Goal: Task Accomplishment & Management: Use online tool/utility

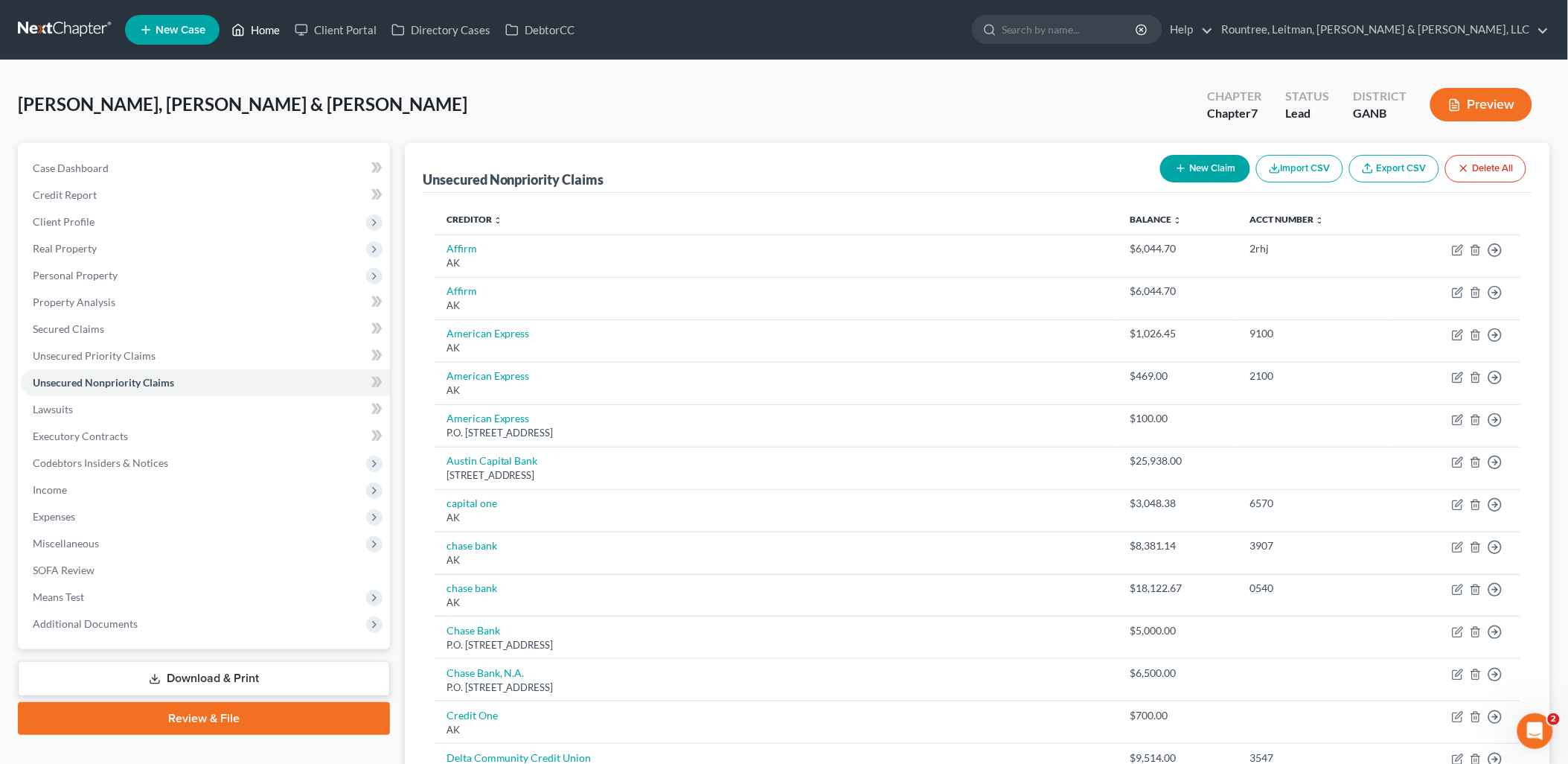
click at [270, 32] on link "Home" at bounding box center [256, 29] width 63 height 27
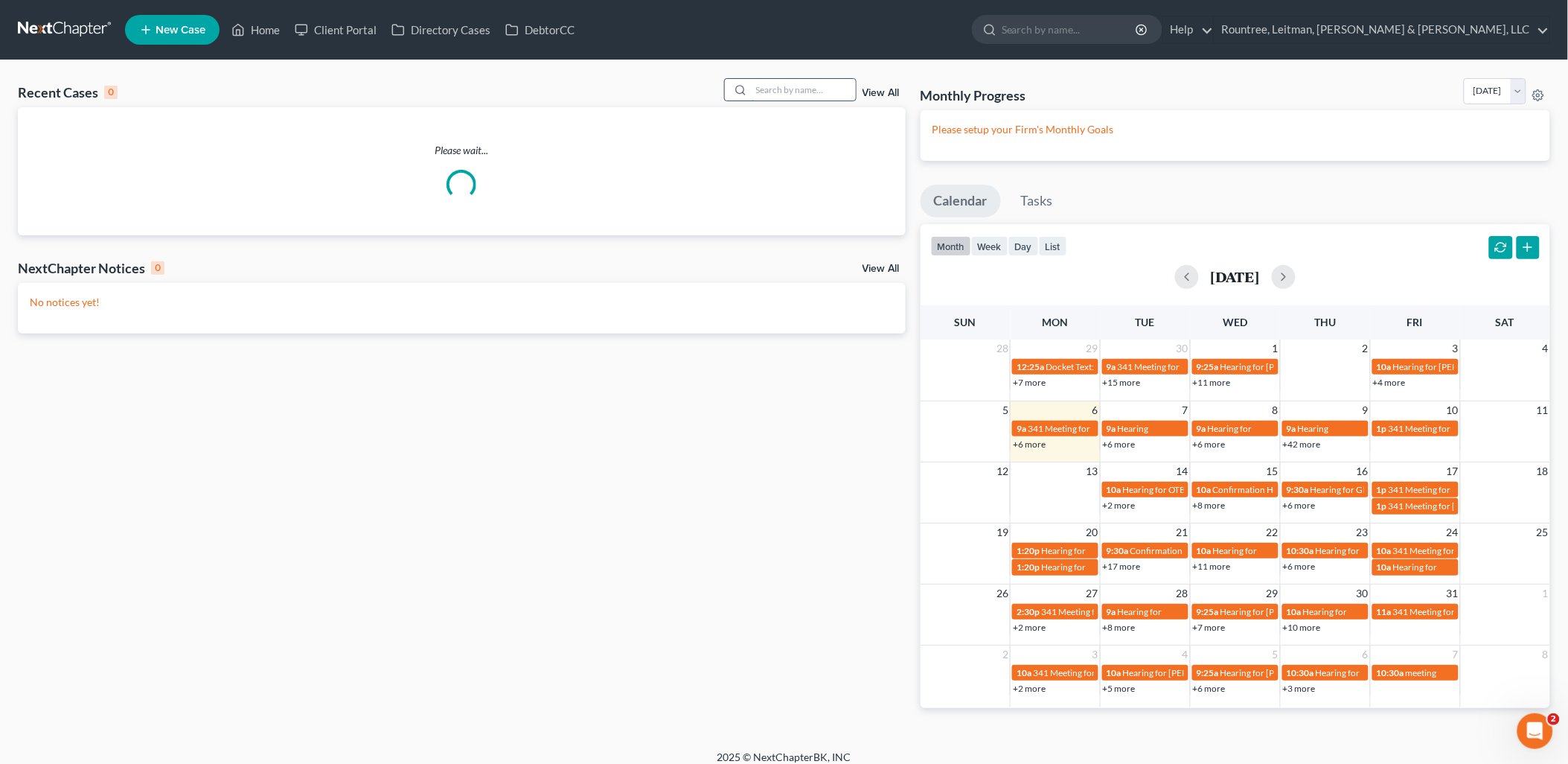
click at [793, 87] on input "search" at bounding box center [803, 90] width 104 height 22
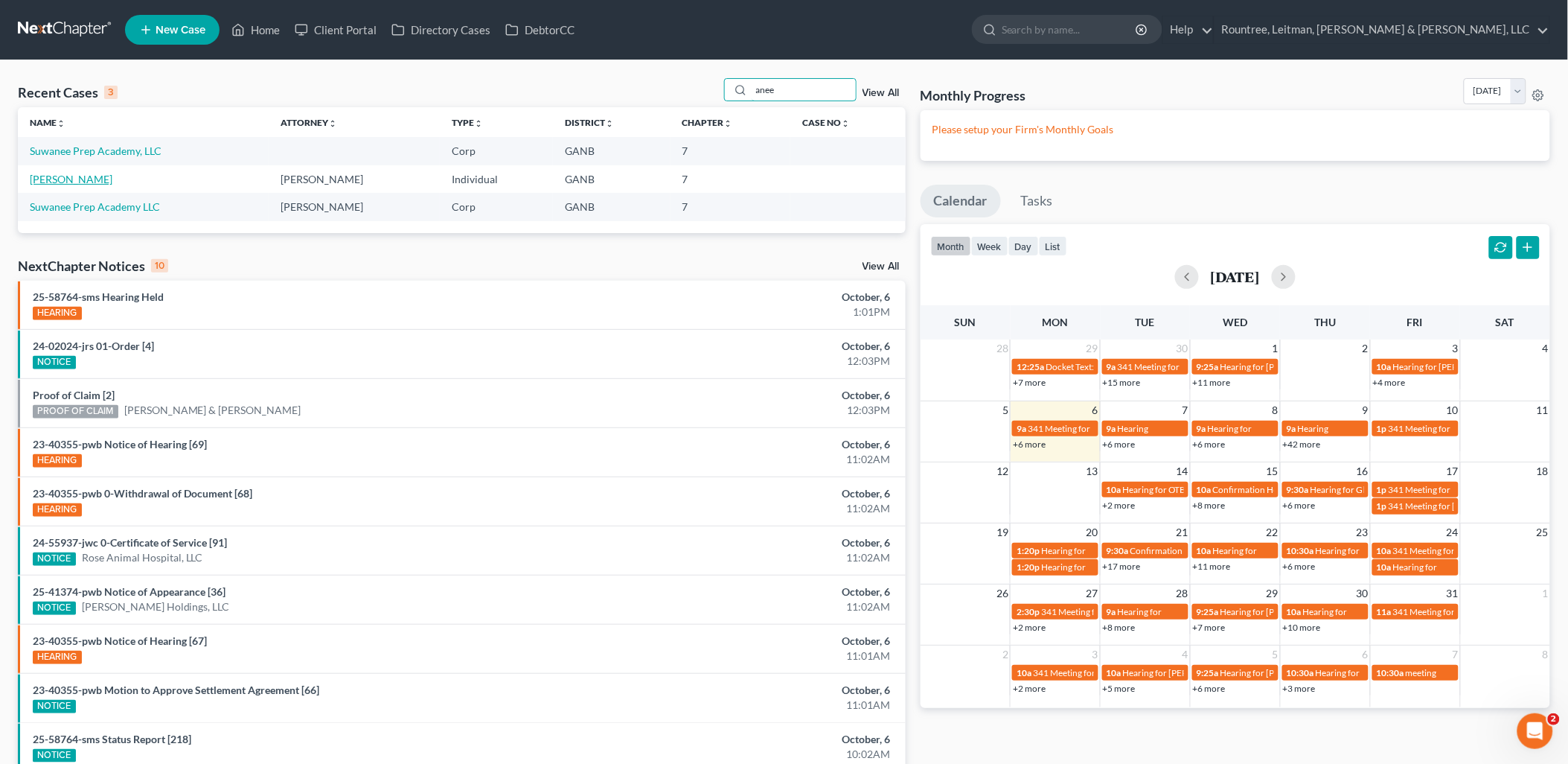
type input "anee"
click at [52, 180] on link "[PERSON_NAME]" at bounding box center [71, 179] width 83 height 12
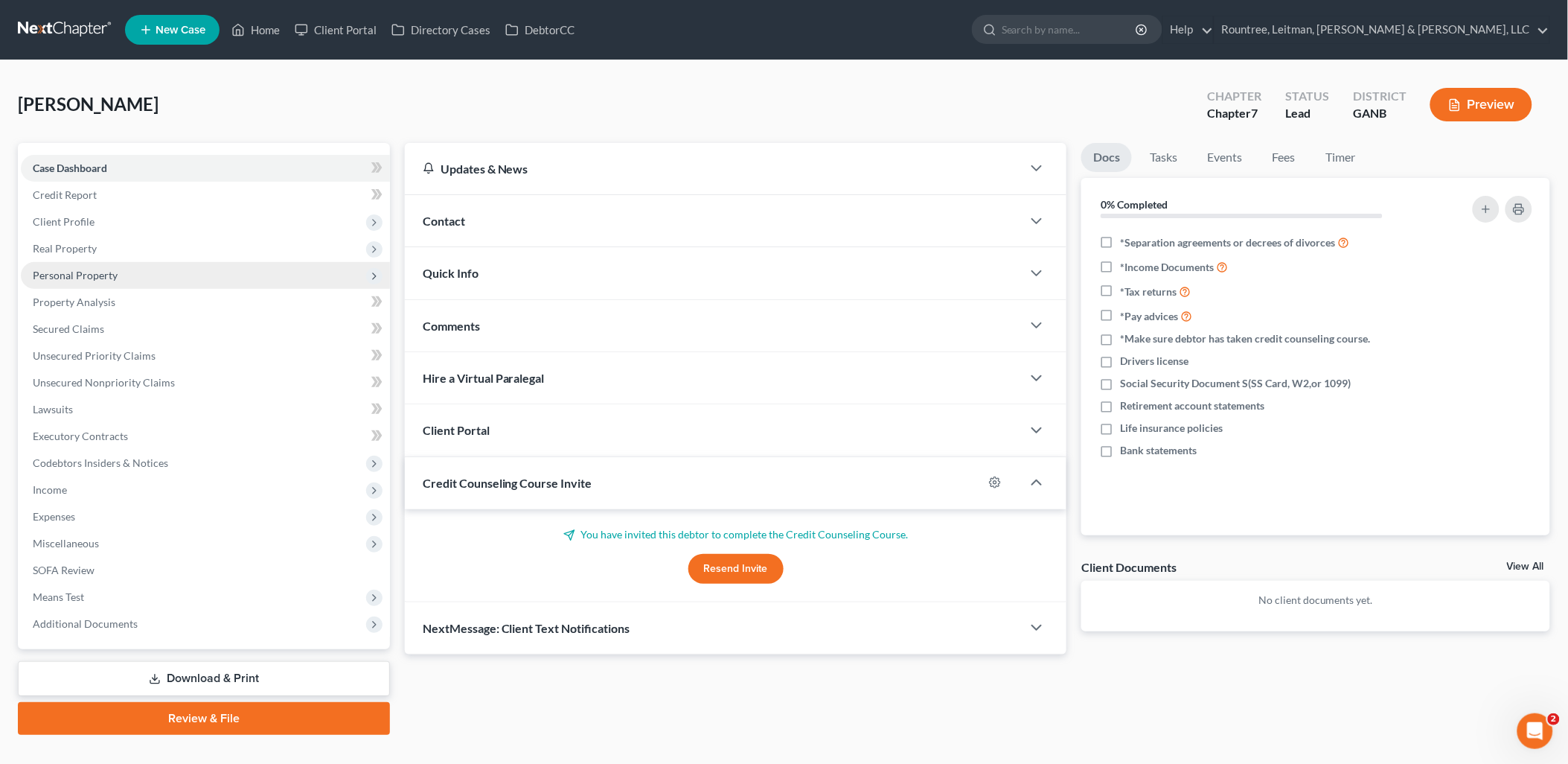
click at [117, 280] on span "Personal Property" at bounding box center [205, 275] width 369 height 27
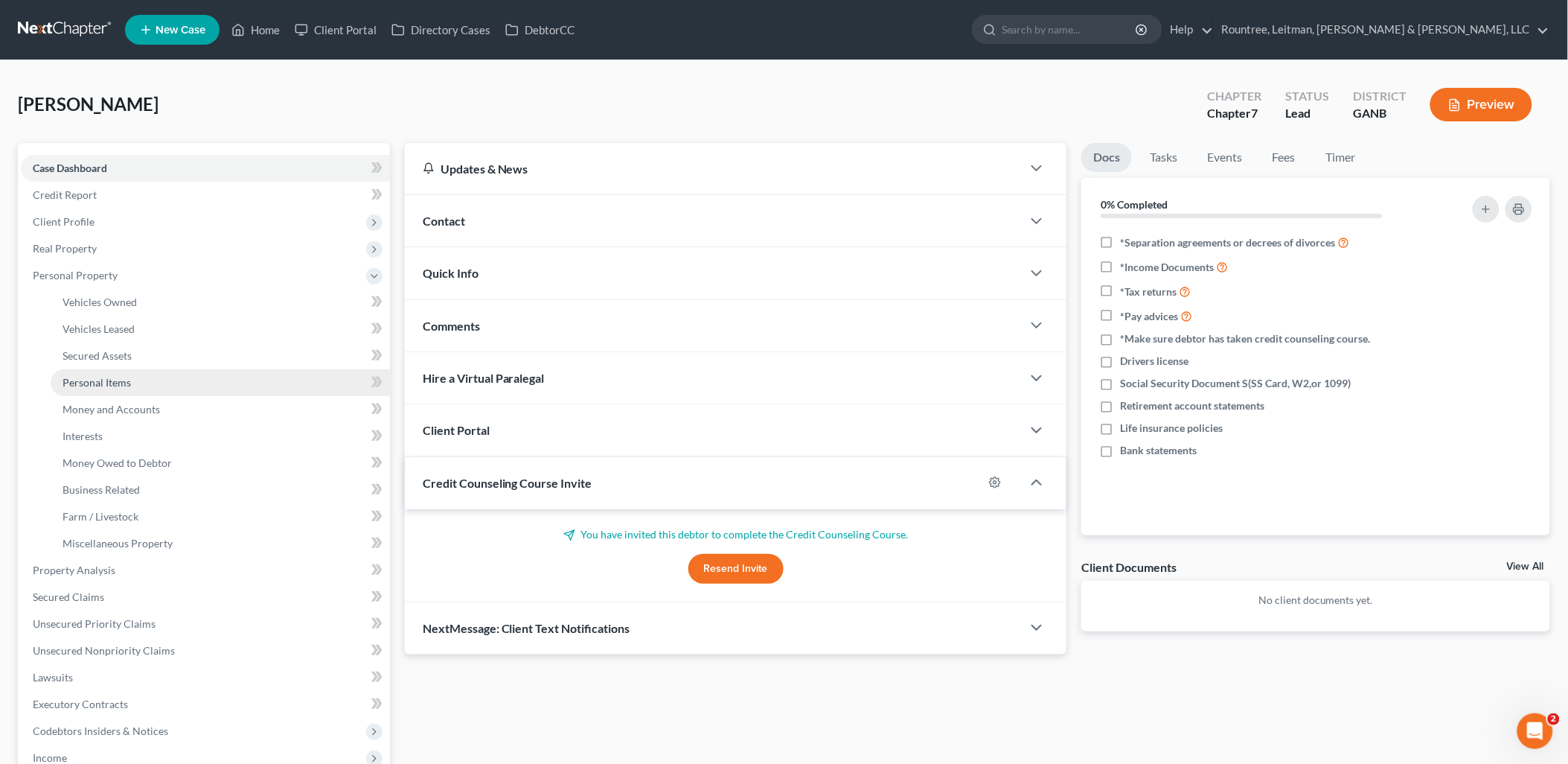
click at [129, 376] on span "Personal Items" at bounding box center [97, 382] width 69 height 12
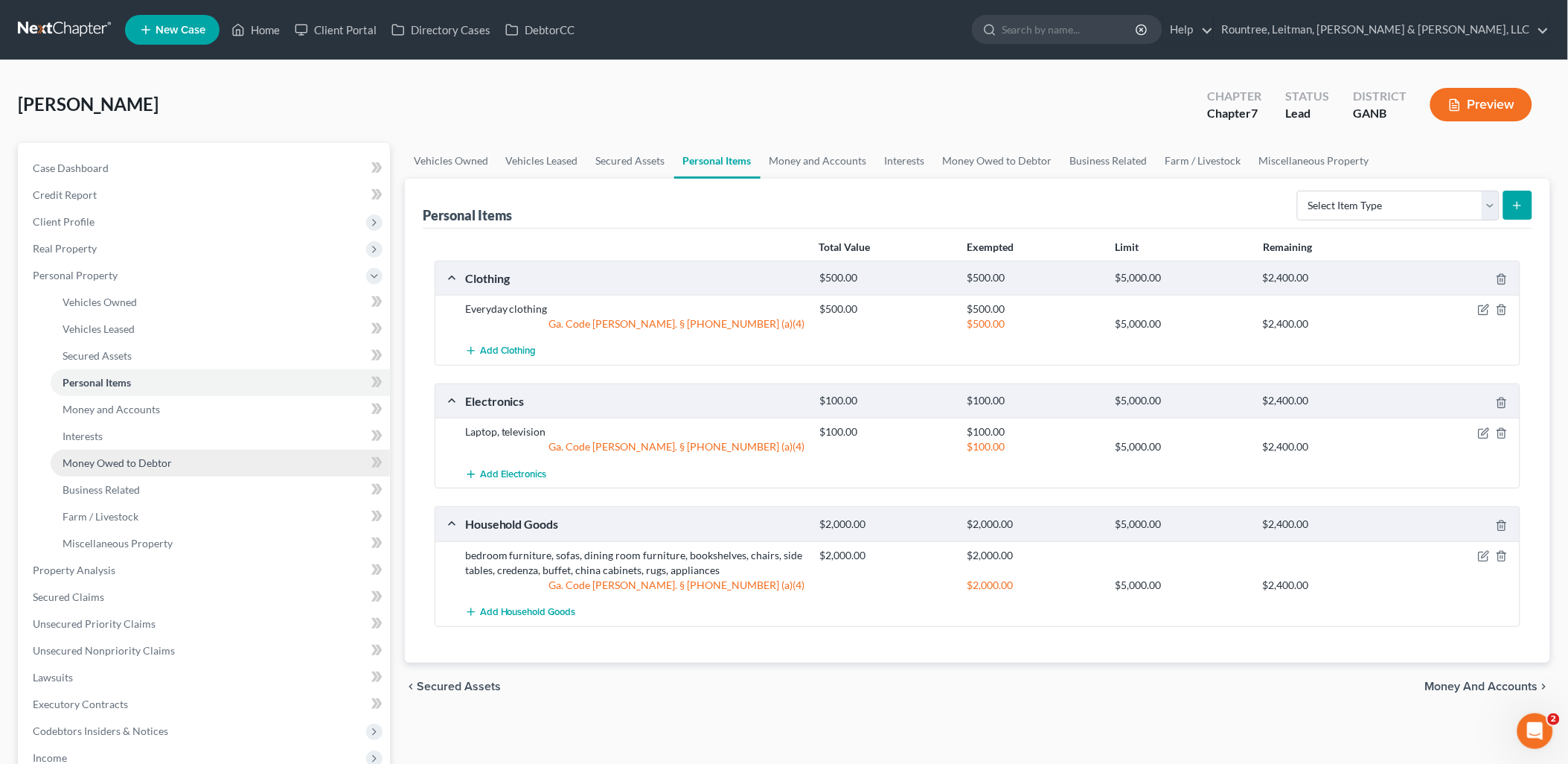
click at [229, 453] on link "Money Owed to Debtor" at bounding box center [220, 463] width 339 height 27
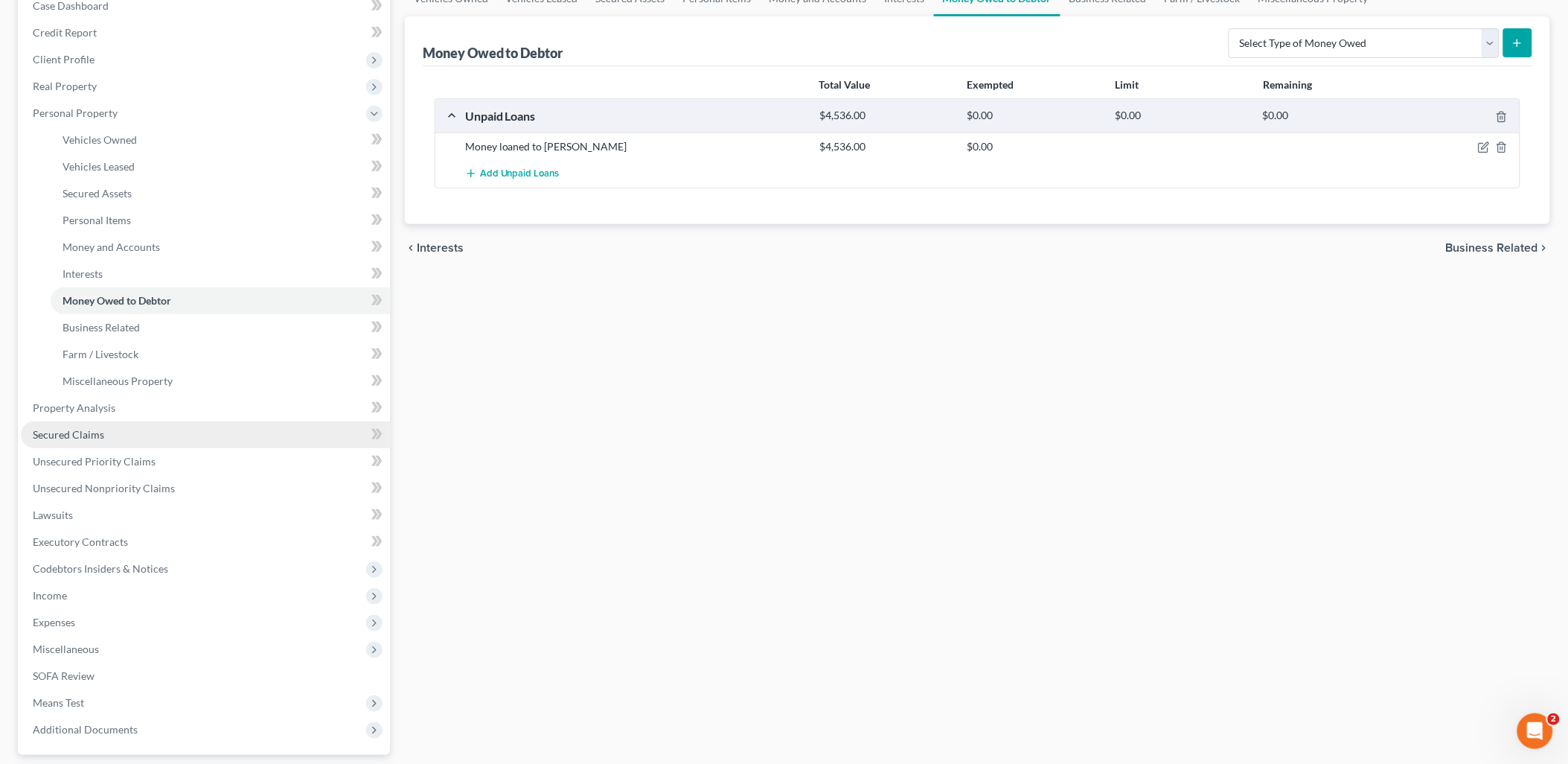
scroll to position [165, 0]
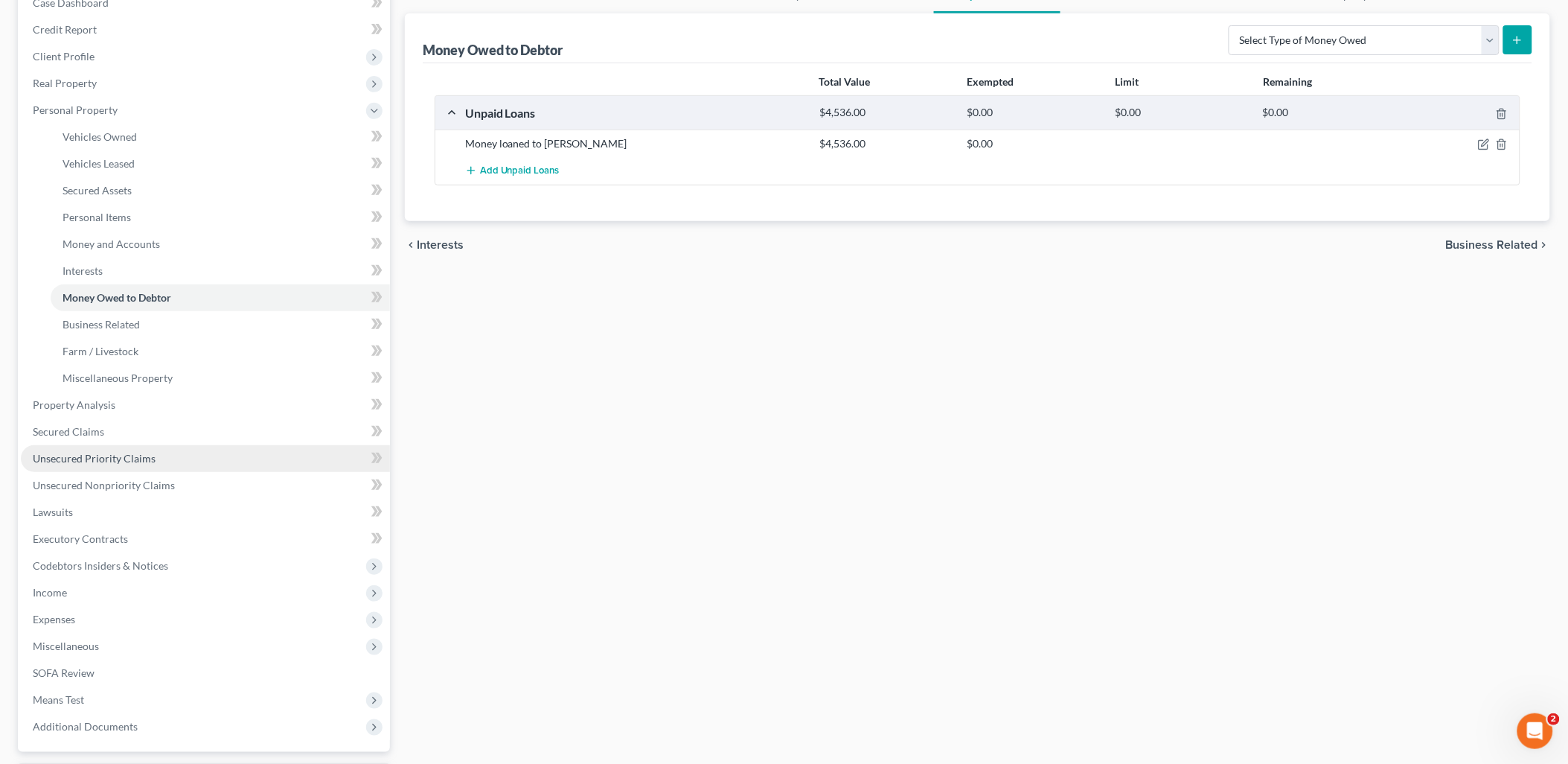
click at [194, 450] on link "Unsecured Priority Claims" at bounding box center [205, 458] width 369 height 27
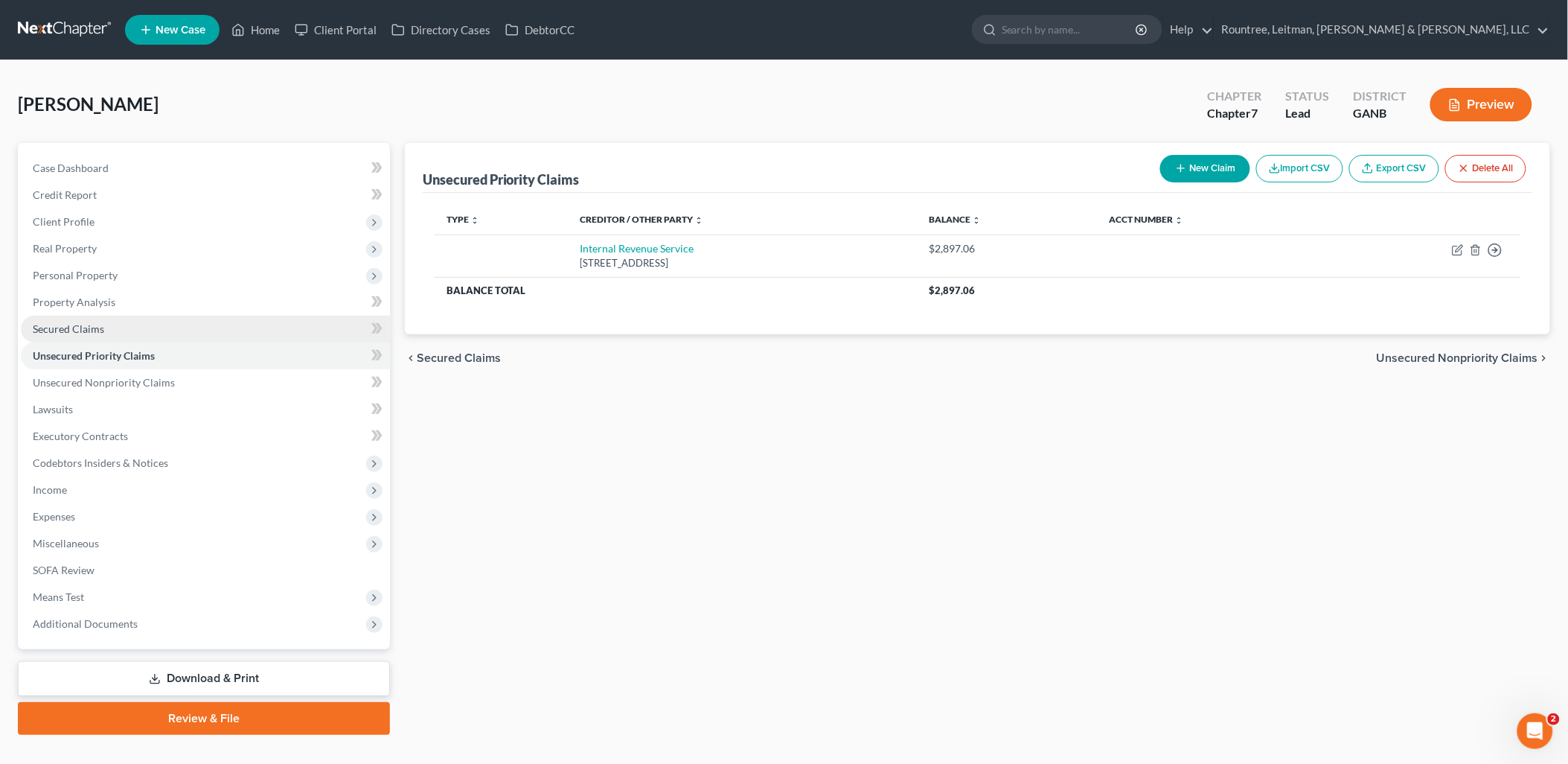
click at [174, 322] on link "Secured Claims" at bounding box center [205, 329] width 369 height 27
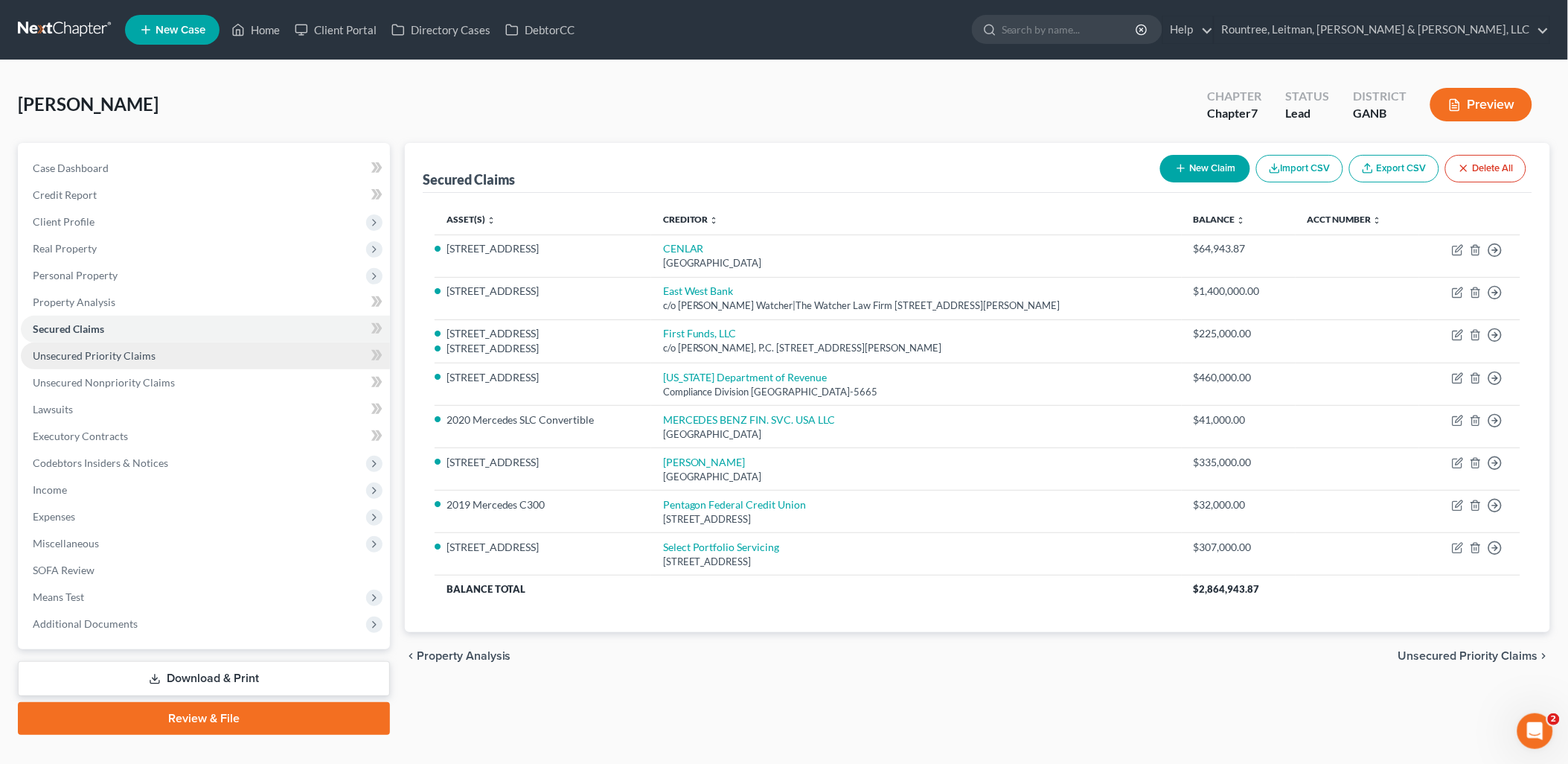
click at [171, 348] on link "Unsecured Priority Claims" at bounding box center [205, 355] width 369 height 27
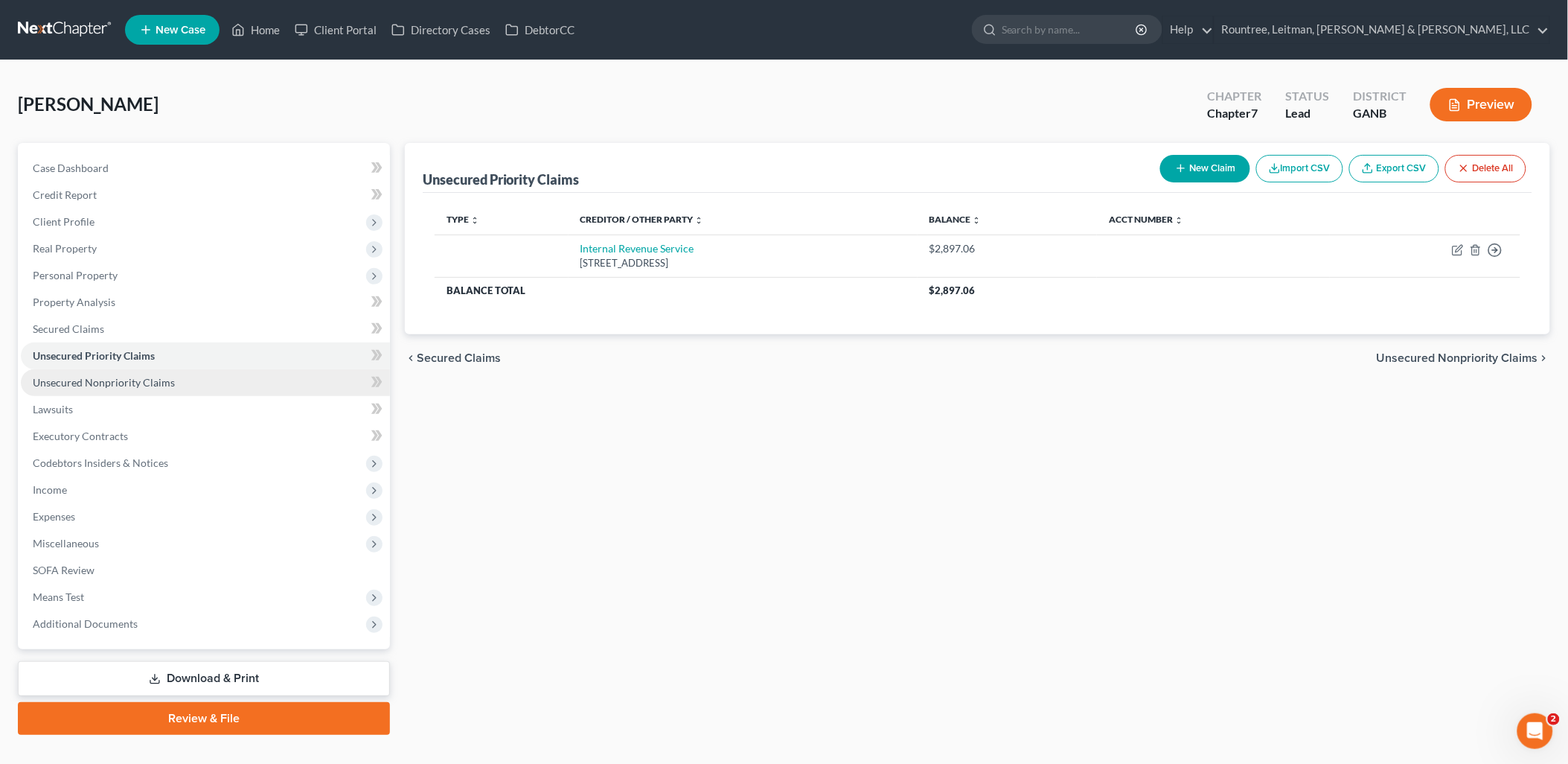
click at [184, 385] on link "Unsecured Nonpriority Claims" at bounding box center [205, 382] width 369 height 27
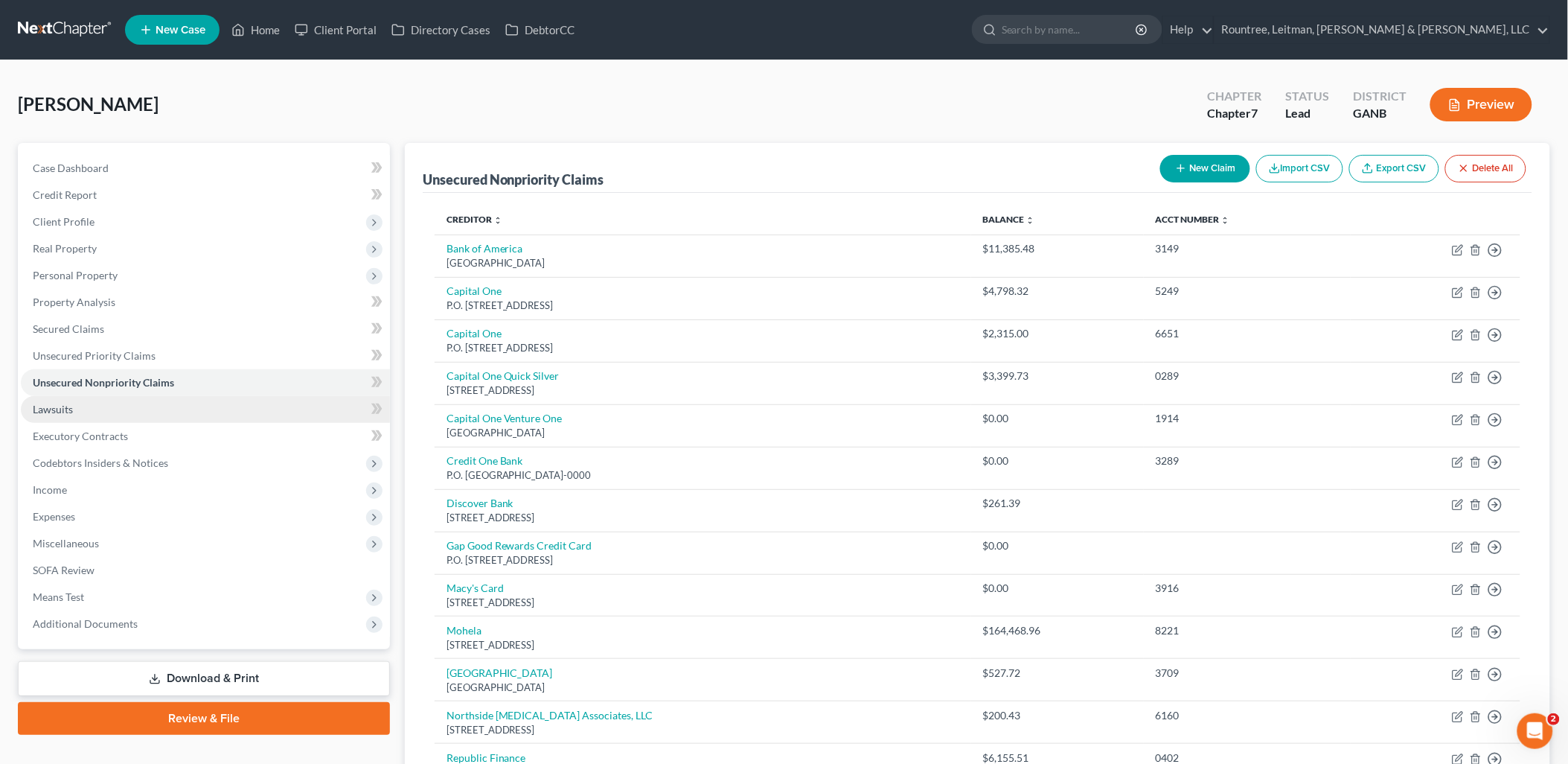
click at [212, 413] on link "Lawsuits" at bounding box center [205, 409] width 369 height 27
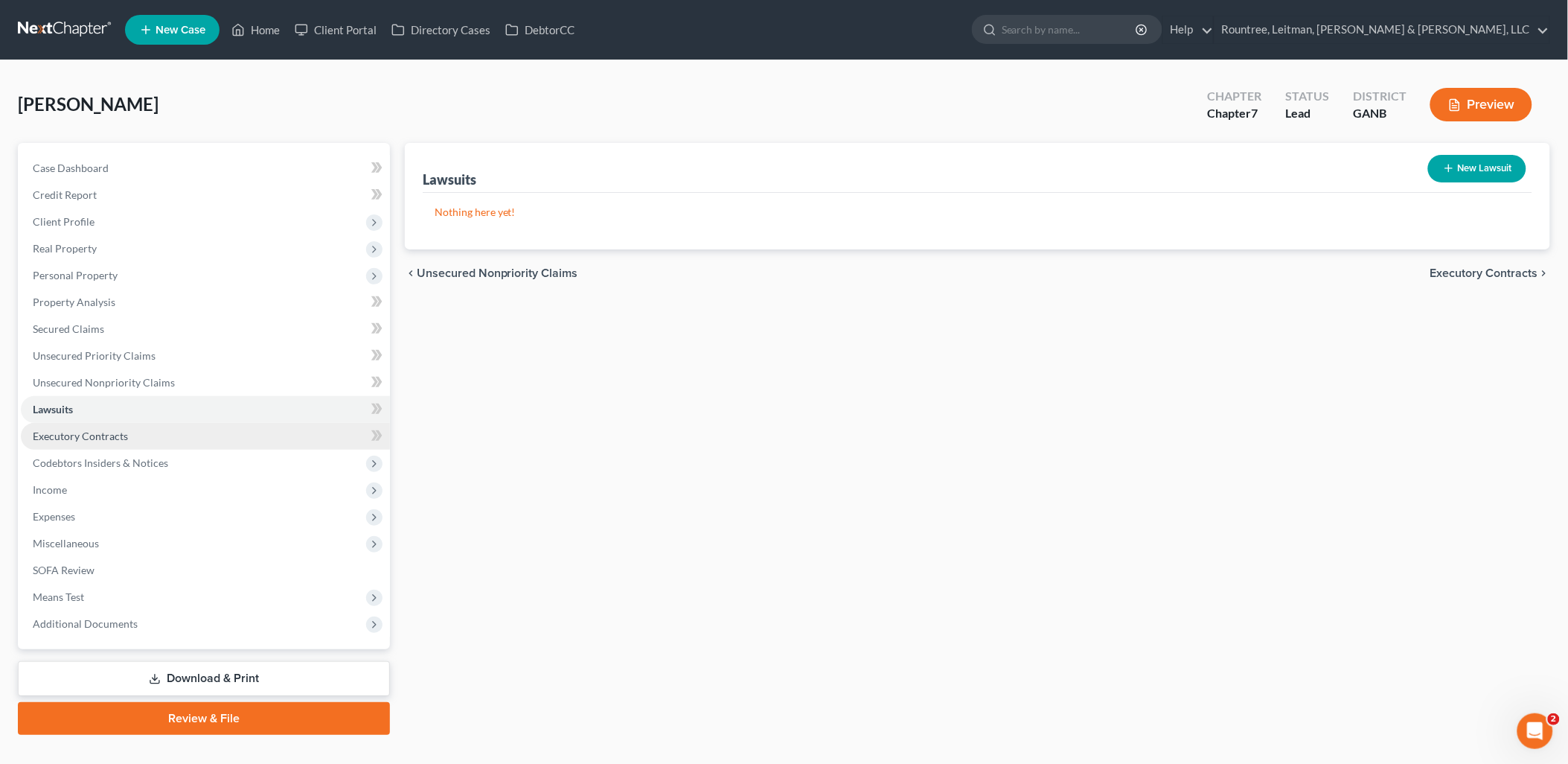
click at [195, 439] on link "Executory Contracts" at bounding box center [205, 436] width 369 height 27
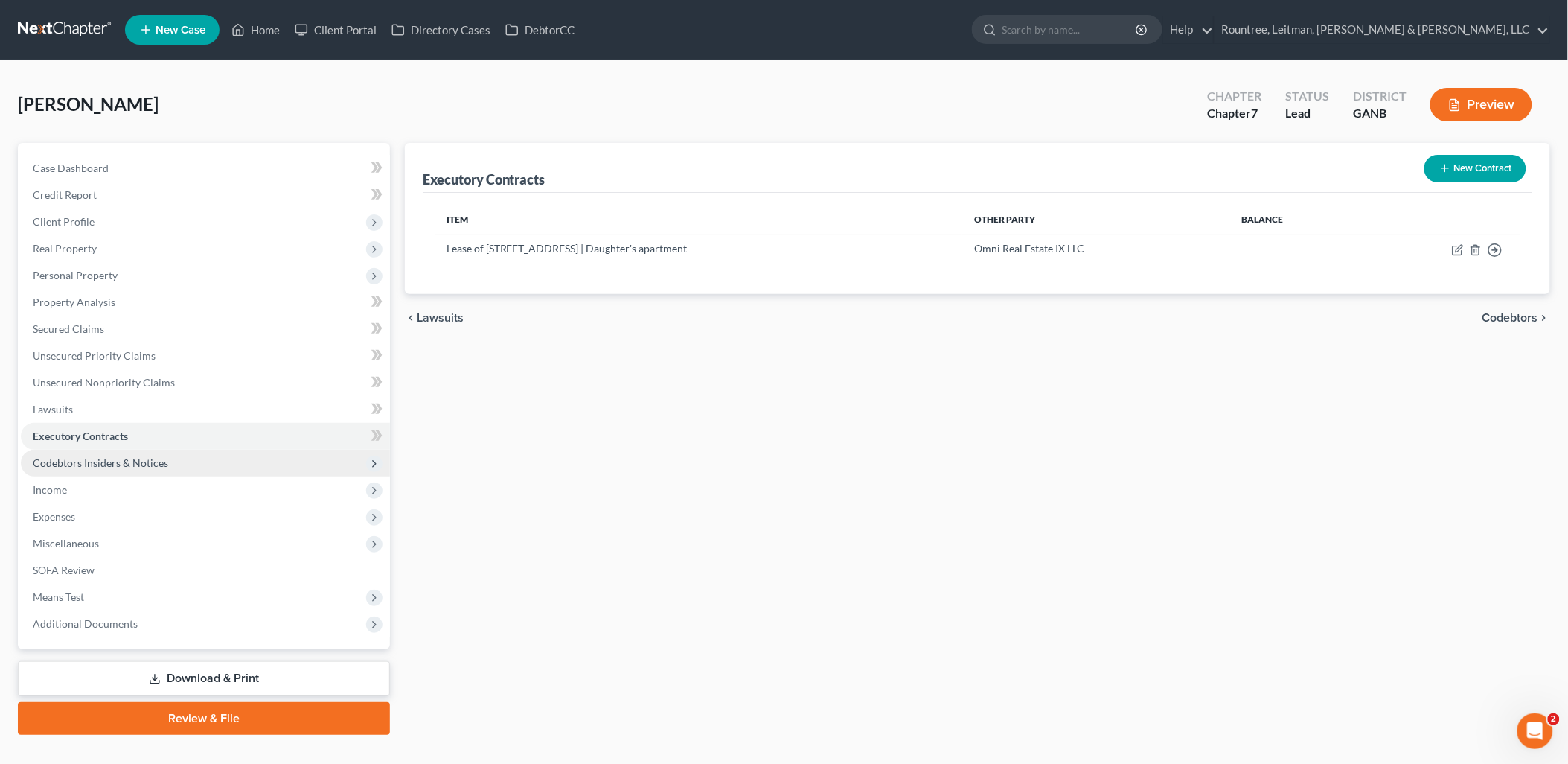
click at [166, 462] on span "Codebtors Insiders & Notices" at bounding box center [205, 463] width 369 height 27
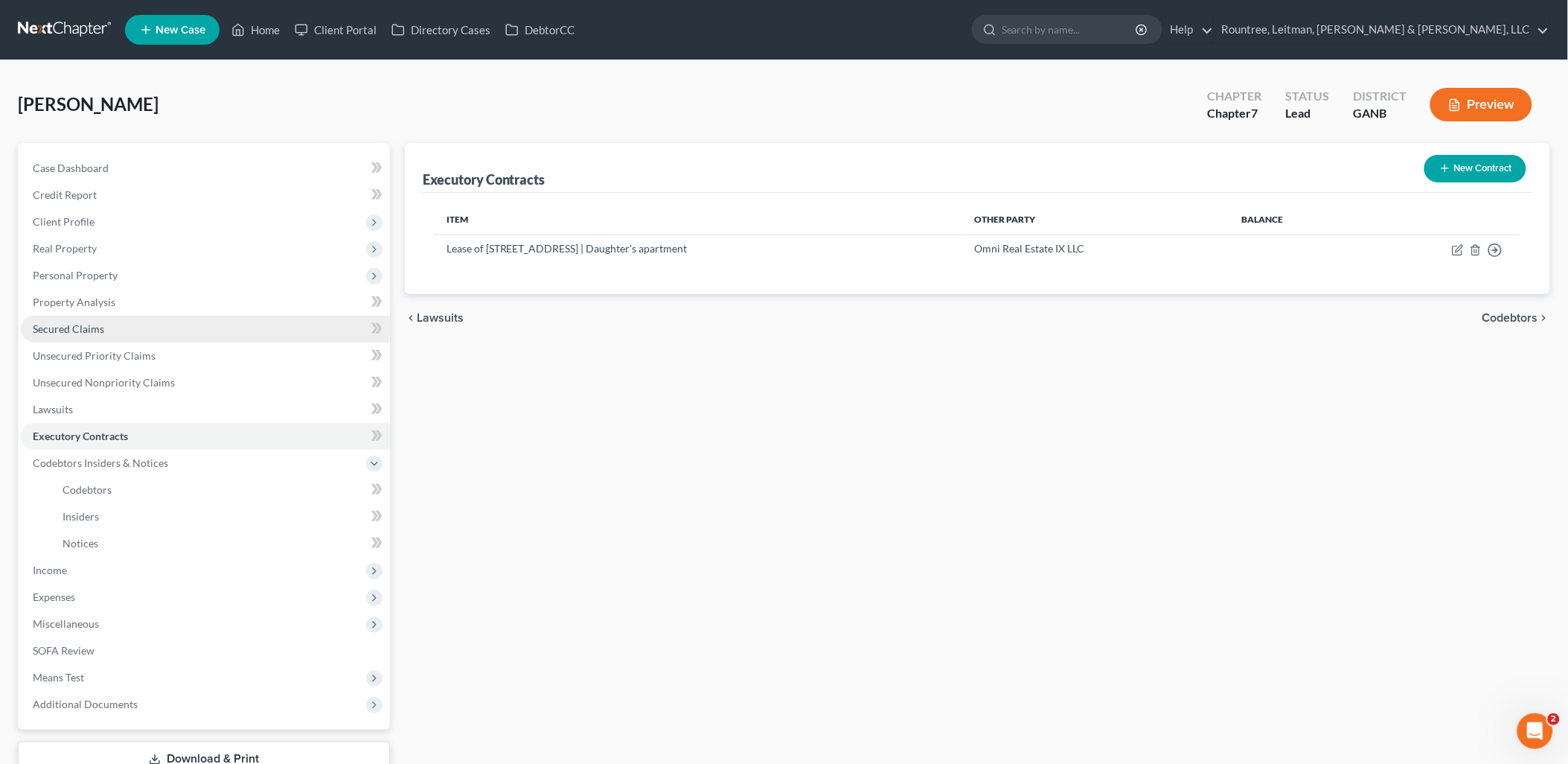
click at [148, 321] on link "Secured Claims" at bounding box center [205, 329] width 369 height 27
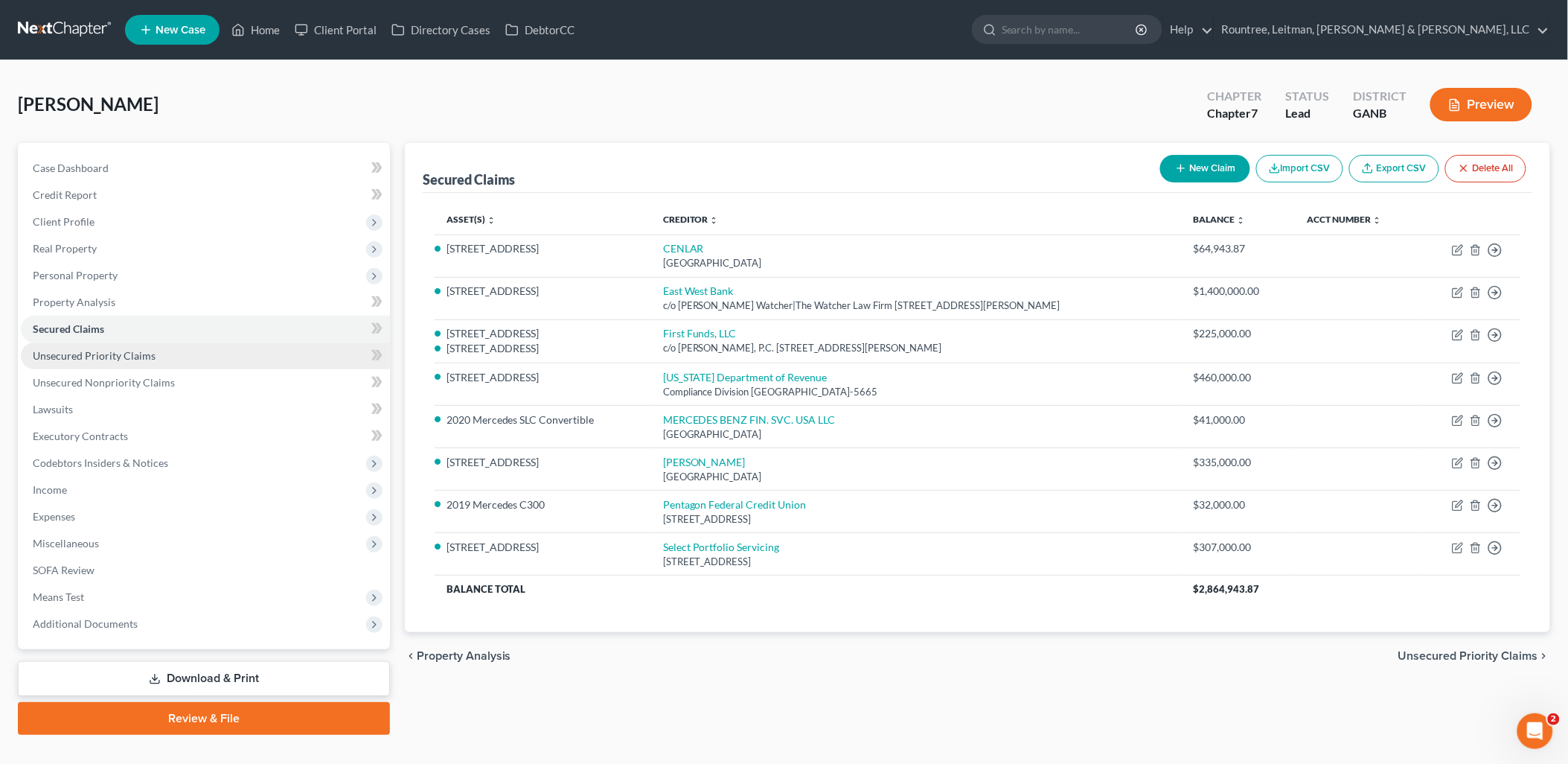
click at [148, 345] on link "Unsecured Priority Claims" at bounding box center [205, 355] width 369 height 27
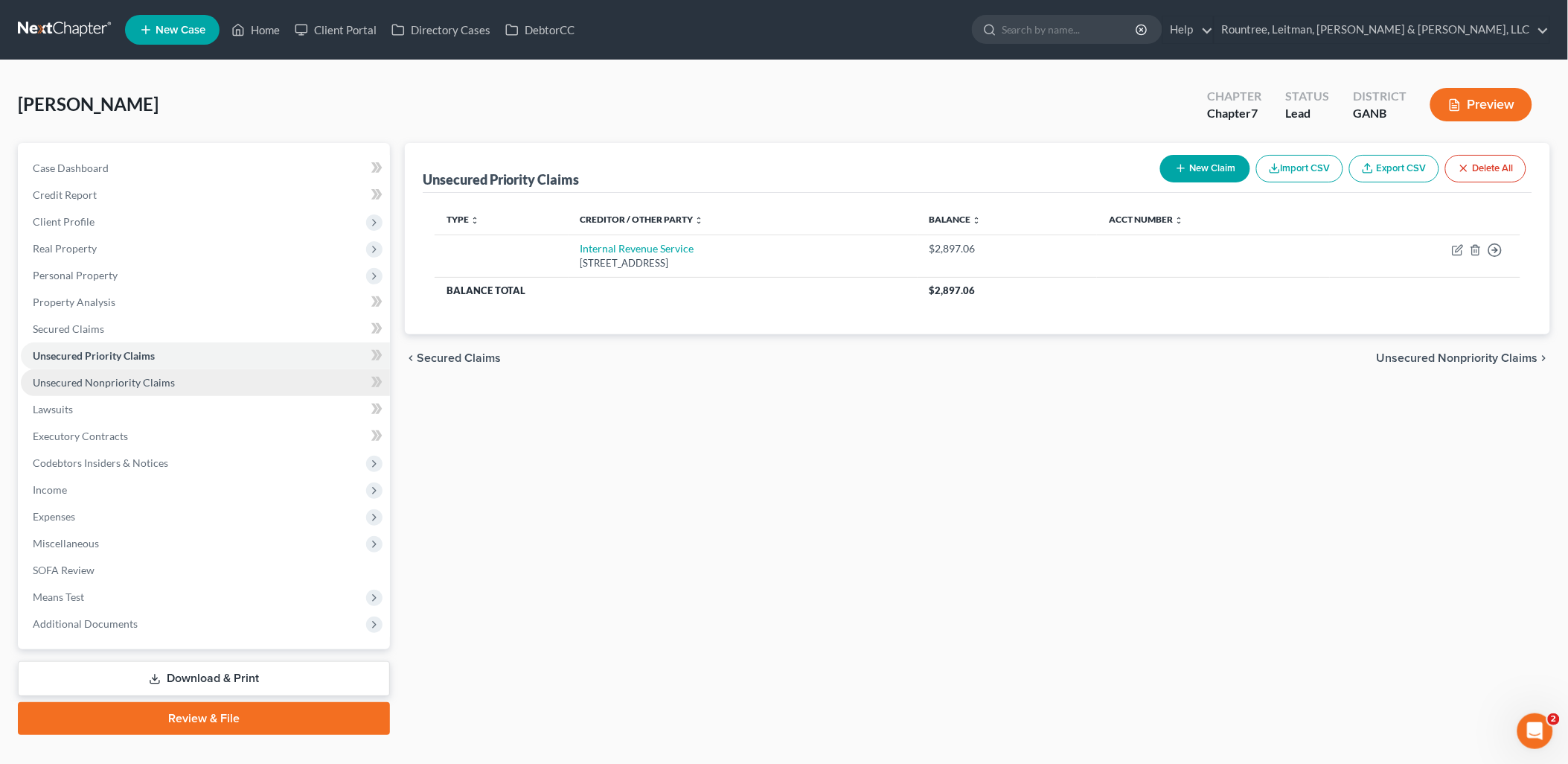
click at [134, 377] on span "Unsecured Nonpriority Claims" at bounding box center [104, 382] width 142 height 12
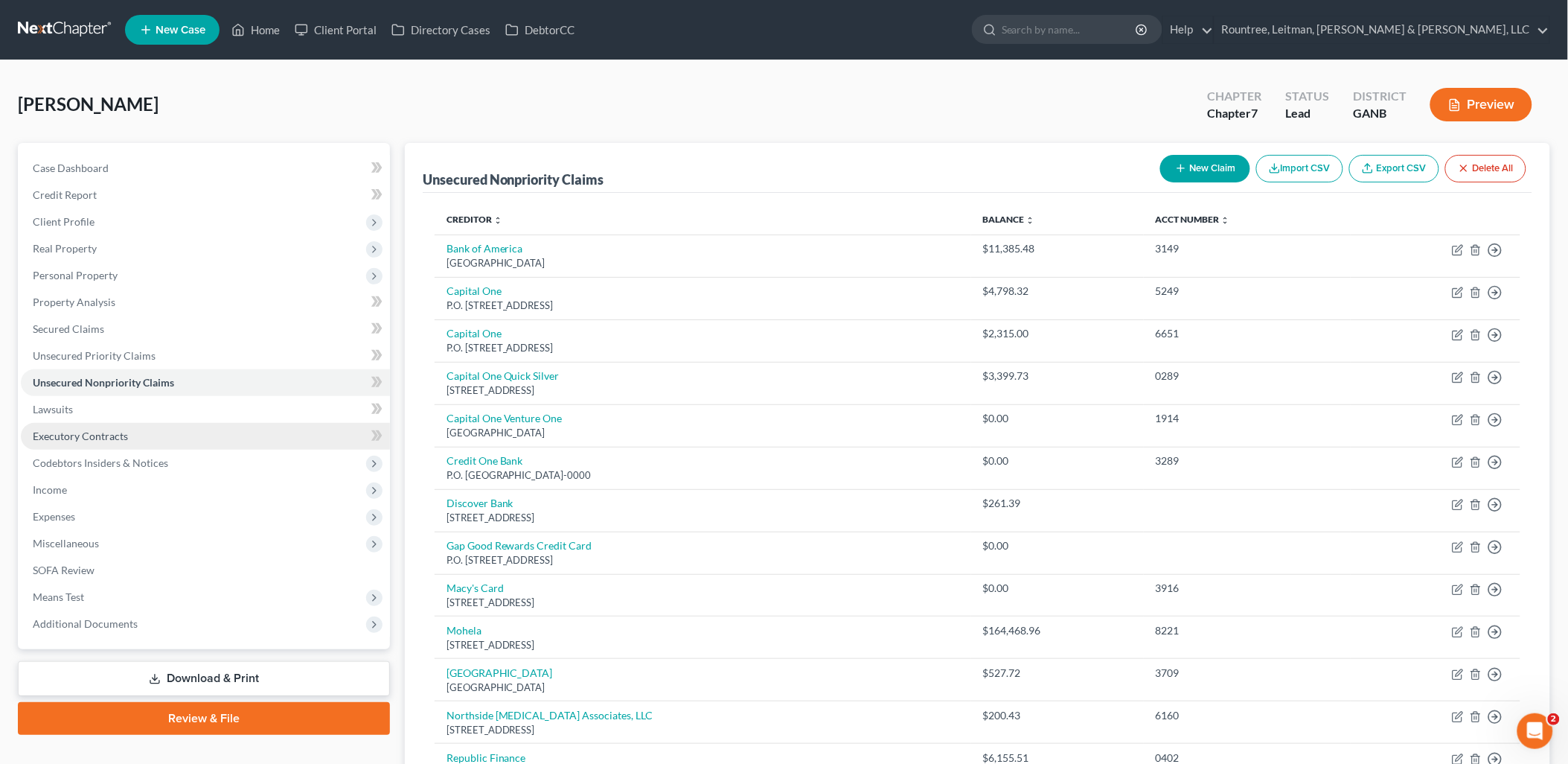
click at [77, 441] on link "Executory Contracts" at bounding box center [205, 436] width 369 height 27
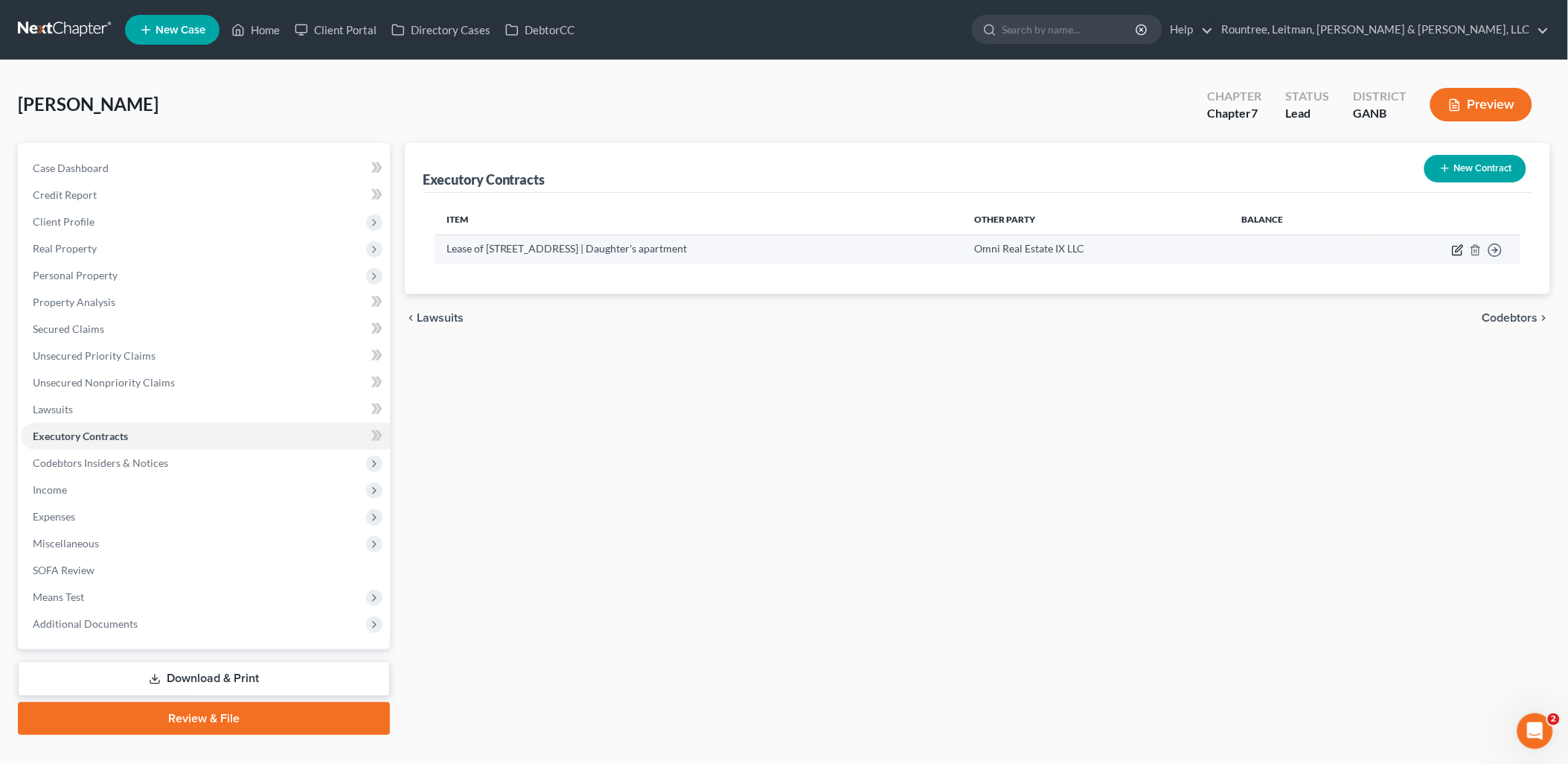
click at [1458, 248] on icon "button" at bounding box center [1459, 248] width 7 height 7
select select "3"
select select "4"
select select "3"
select select "0"
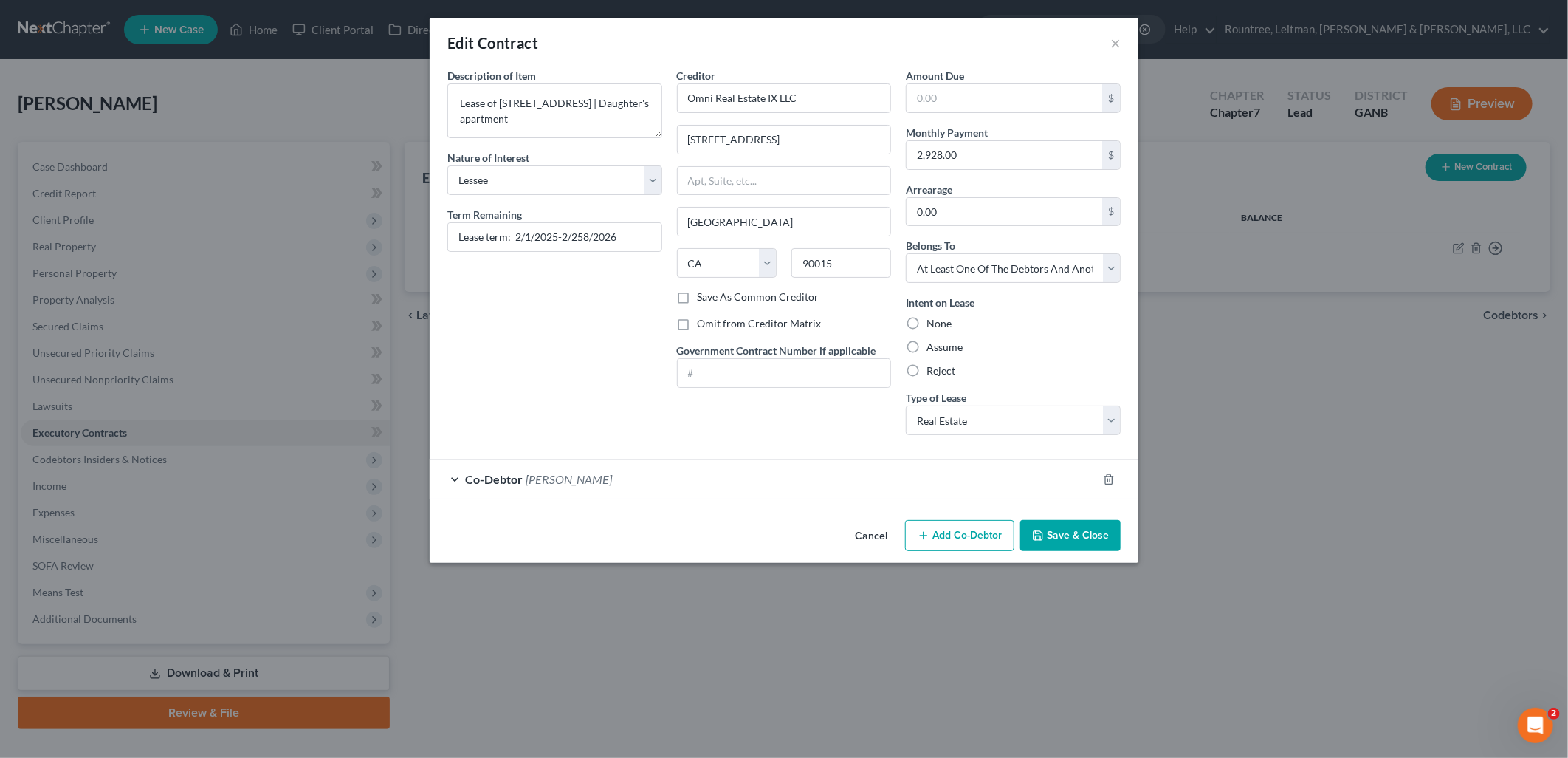
click at [871, 537] on button "Cancel" at bounding box center [871, 536] width 56 height 30
